Goal: Information Seeking & Learning: Check status

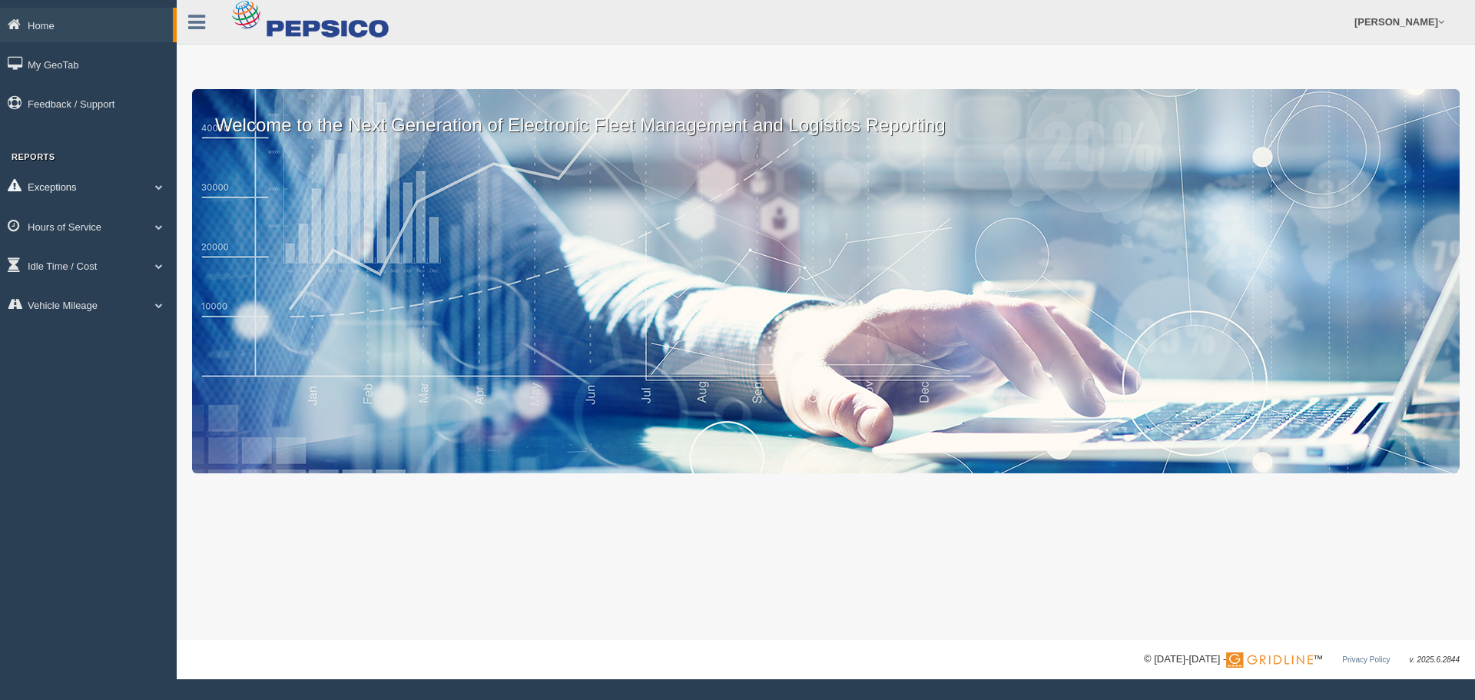
click at [149, 195] on link "Exceptions" at bounding box center [88, 186] width 177 height 35
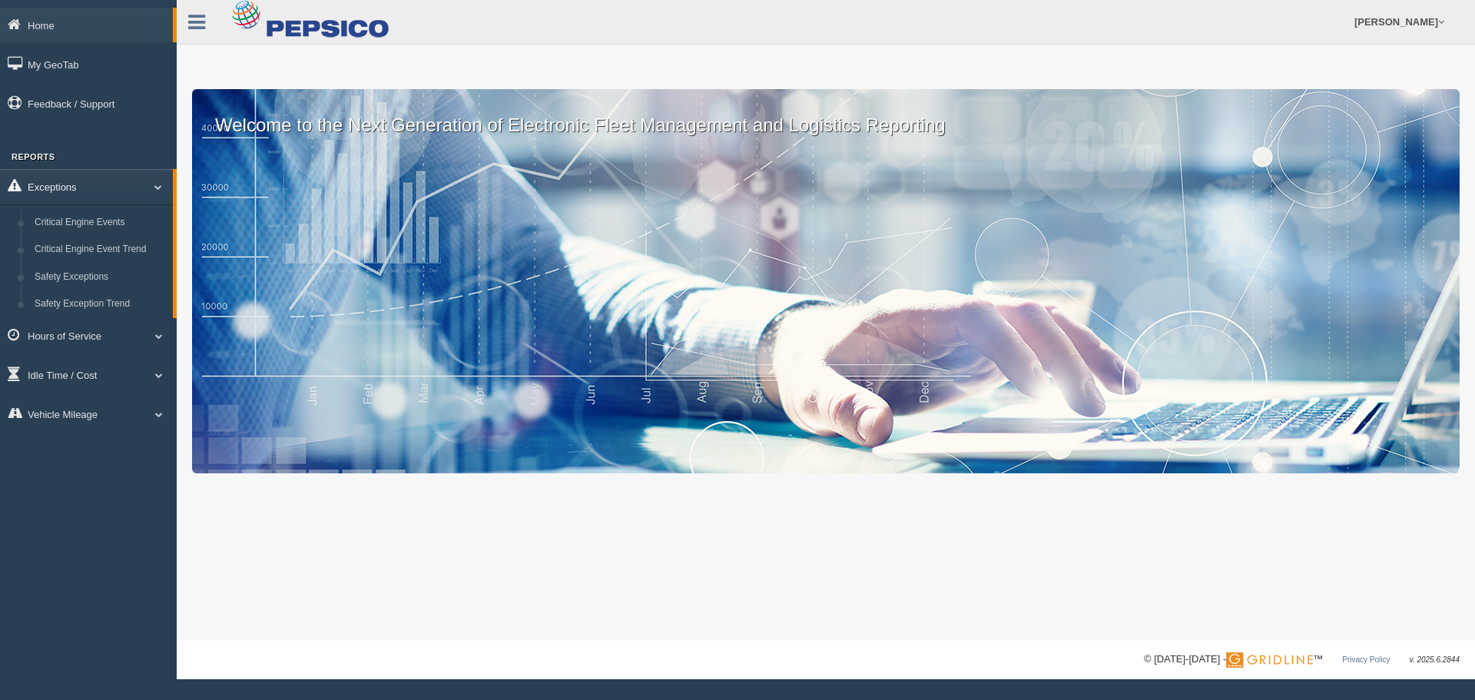
click at [161, 174] on link "Exceptions" at bounding box center [86, 186] width 173 height 35
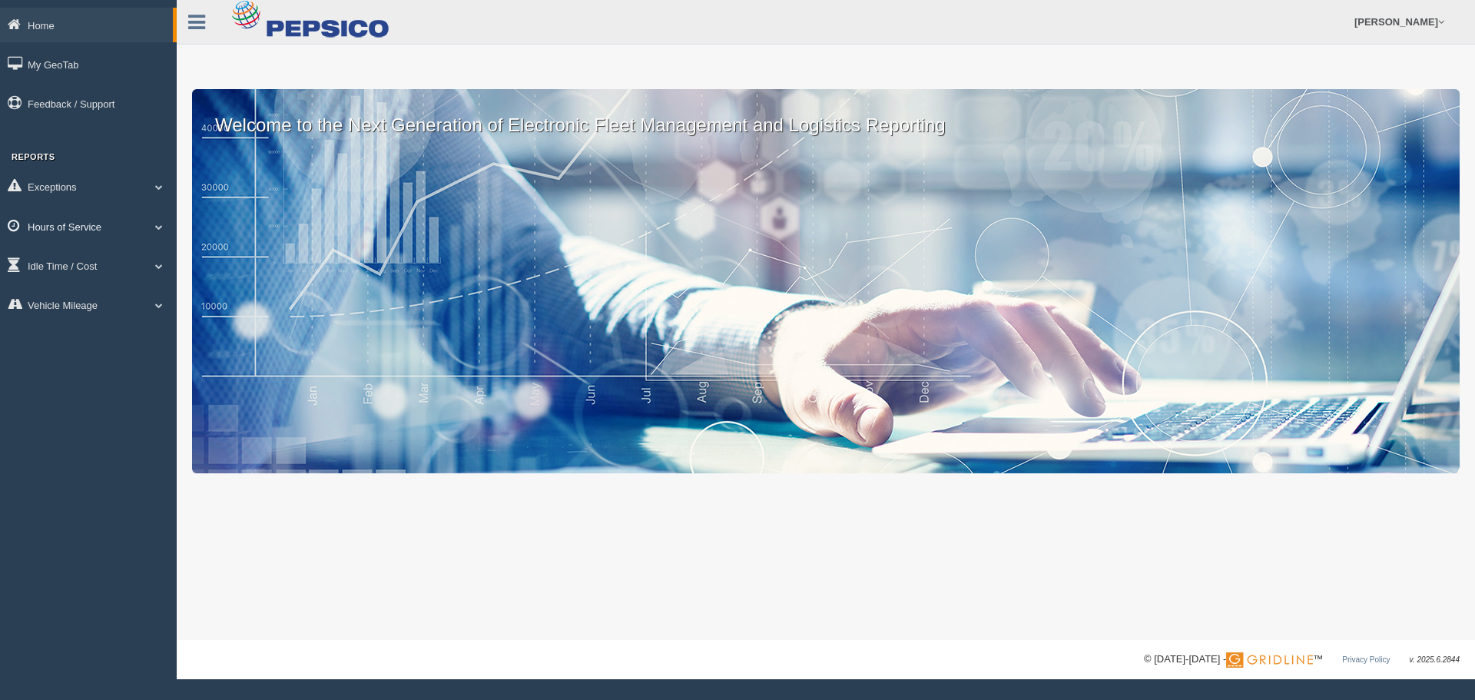
click at [158, 223] on span at bounding box center [159, 227] width 20 height 8
click at [114, 283] on link "HOS Violation Audit Reports" at bounding box center [100, 289] width 145 height 28
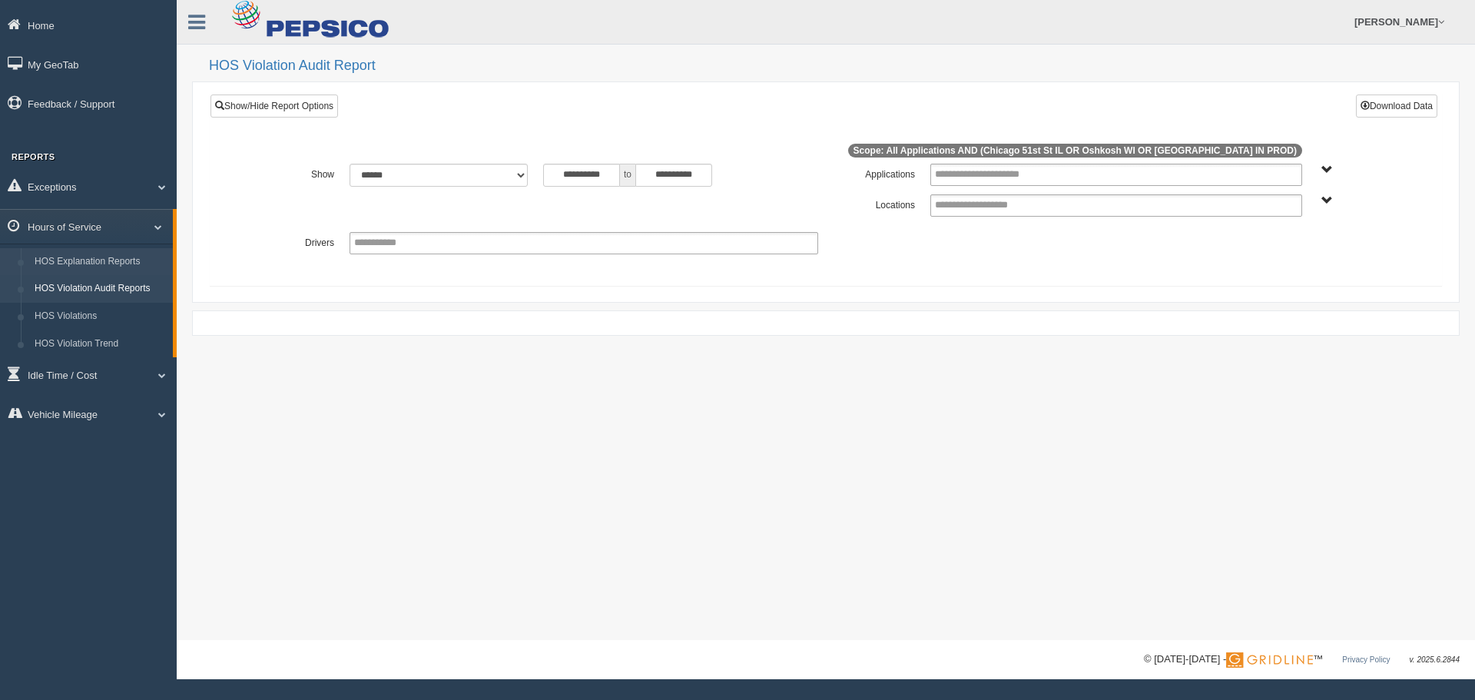
click at [124, 263] on link "HOS Explanation Reports" at bounding box center [100, 262] width 145 height 28
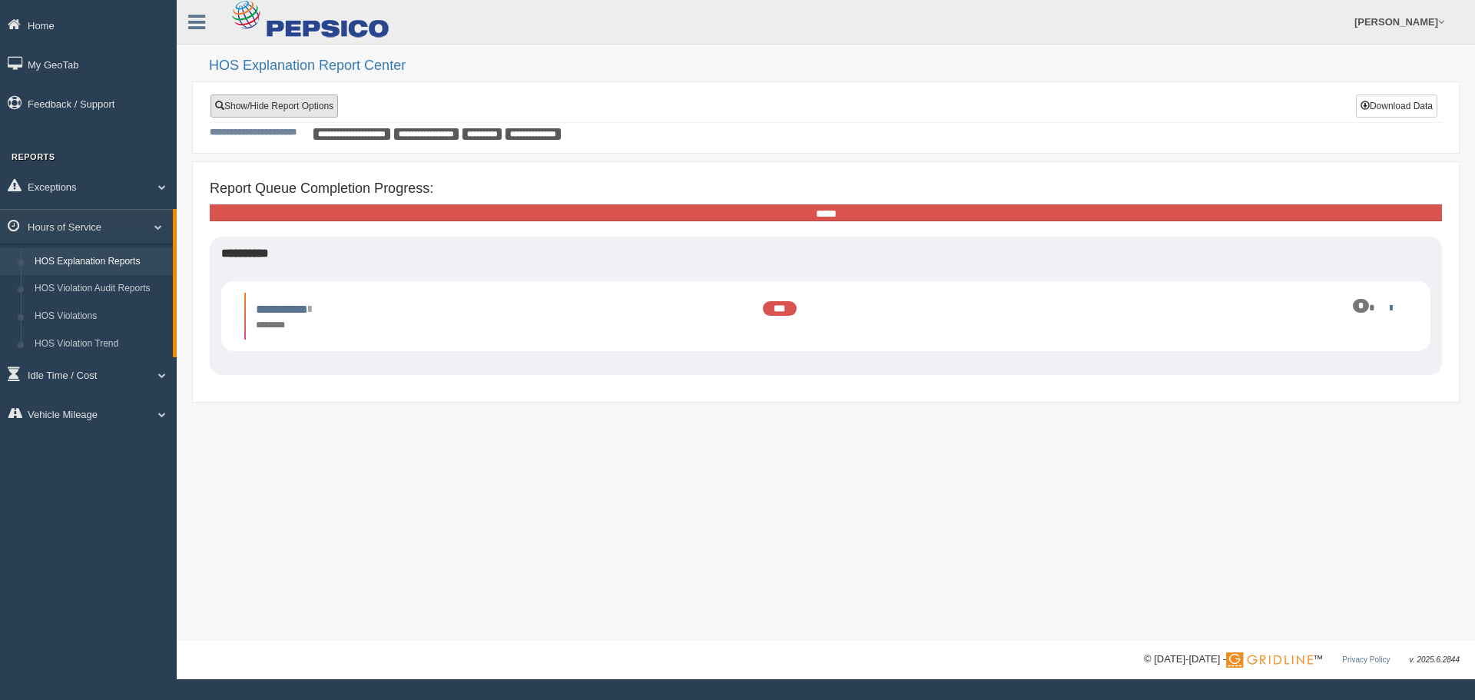
click at [309, 99] on link "Show/Hide Report Options" at bounding box center [274, 105] width 128 height 23
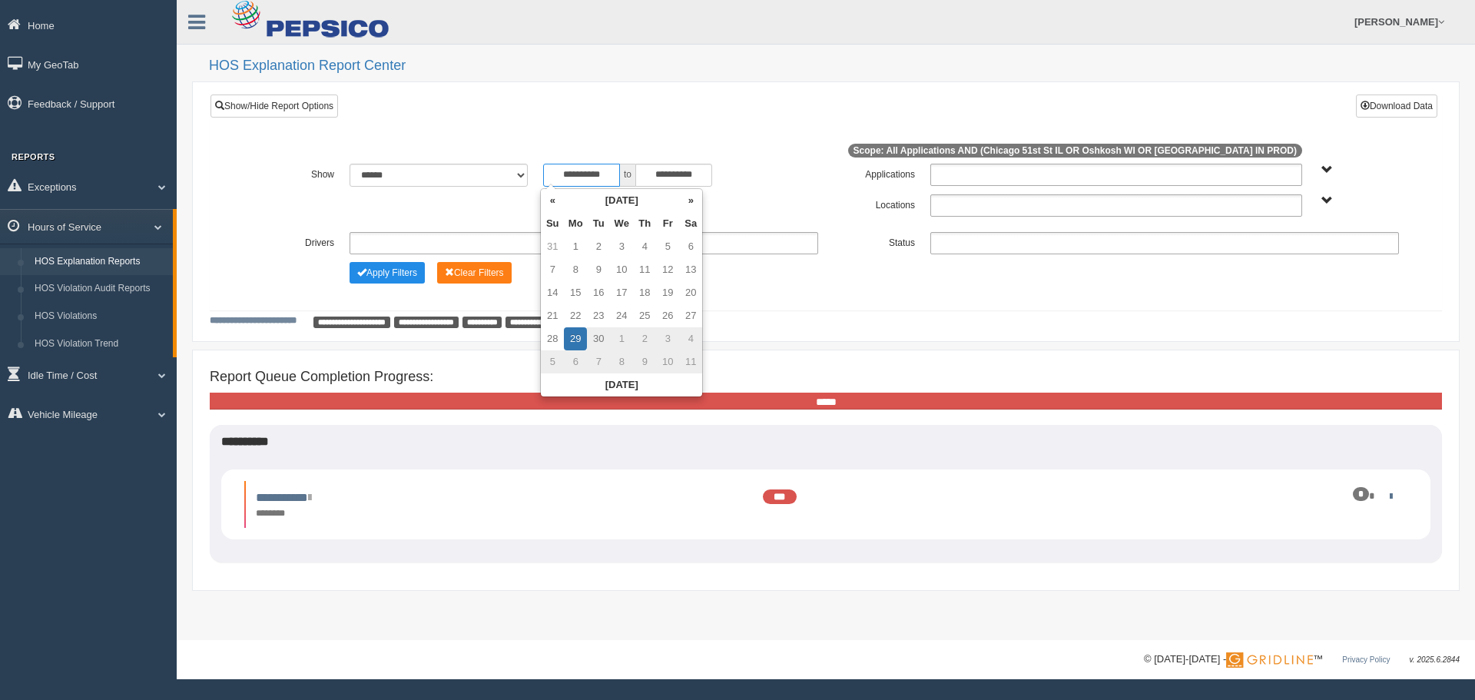
click at [576, 176] on input "**********" at bounding box center [581, 175] width 77 height 23
click at [554, 203] on th "«" at bounding box center [552, 200] width 23 height 23
click at [554, 203] on th "«" at bounding box center [555, 200] width 23 height 23
click at [610, 241] on td "1" at bounding box center [601, 246] width 23 height 23
type input "**********"
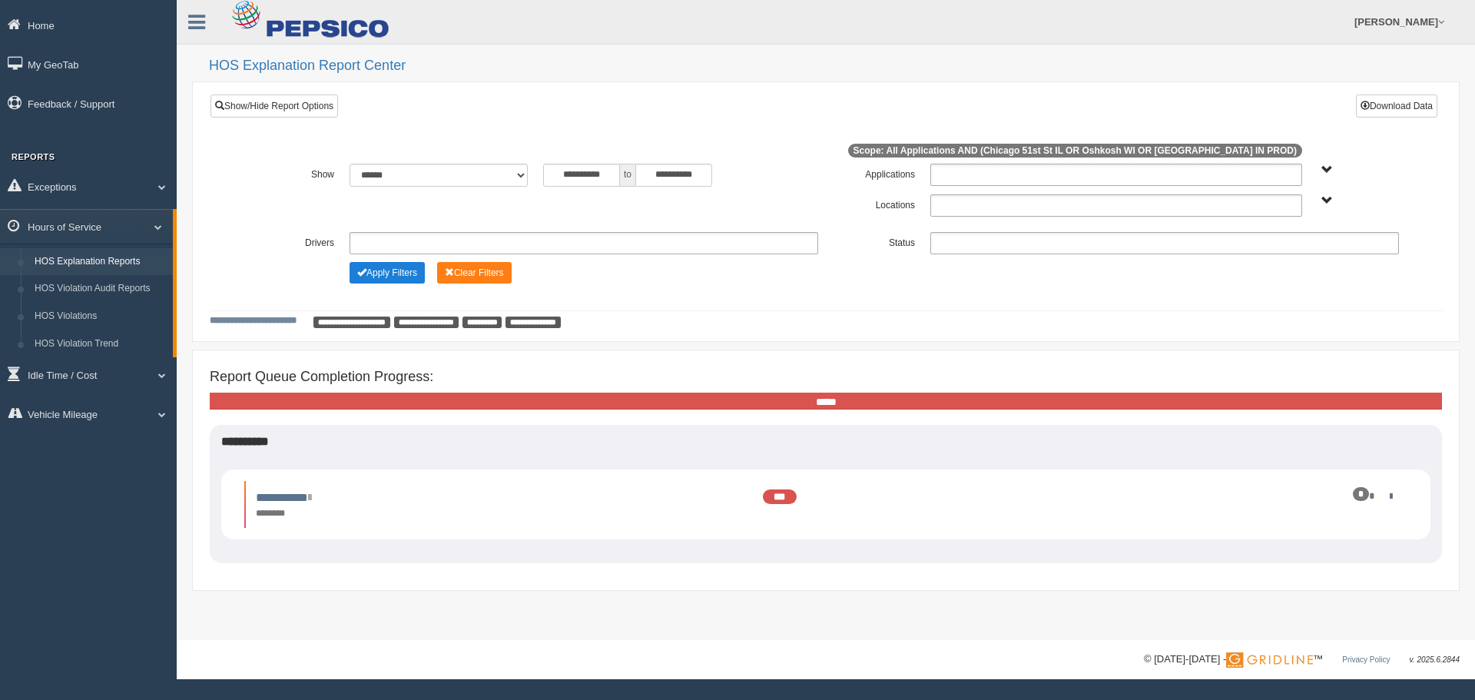
click at [387, 270] on button "Apply Filters" at bounding box center [387, 273] width 75 height 22
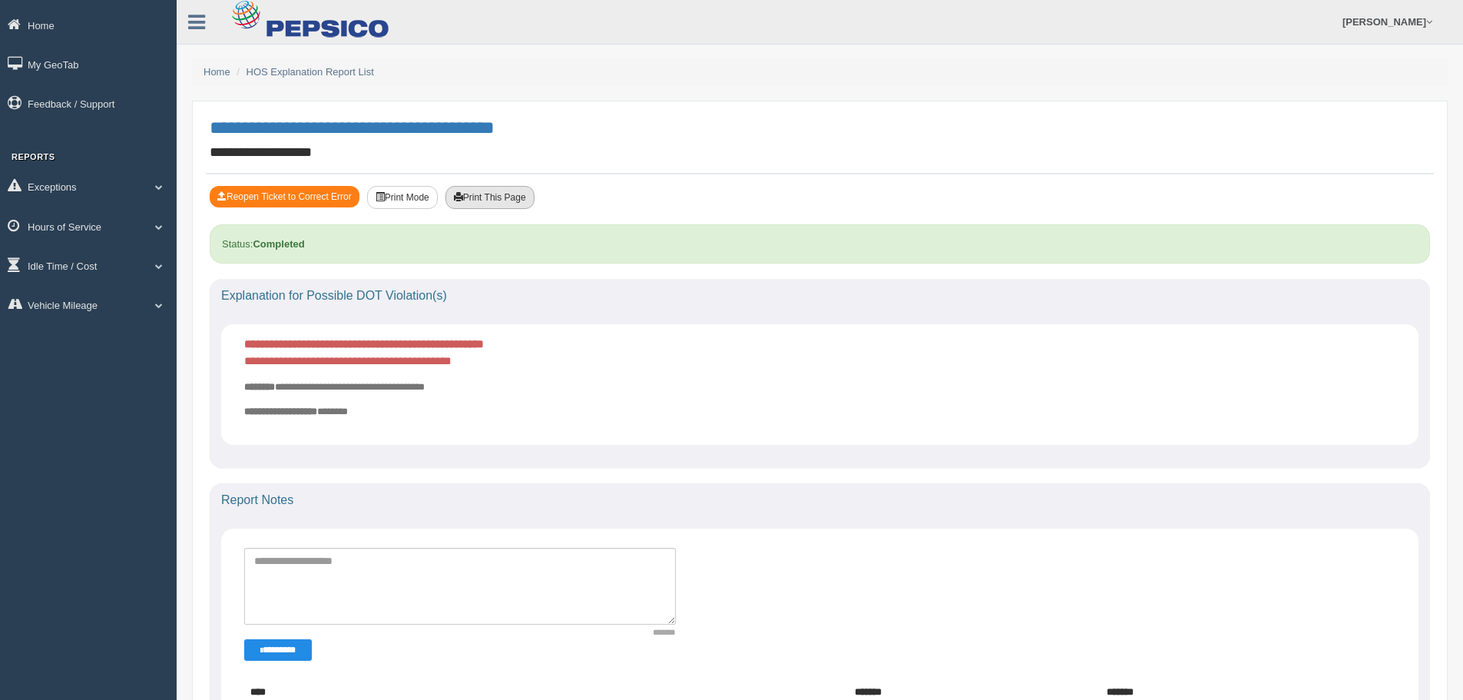
click at [497, 191] on button "Print This Page" at bounding box center [490, 197] width 89 height 23
